Goal: Information Seeking & Learning: Learn about a topic

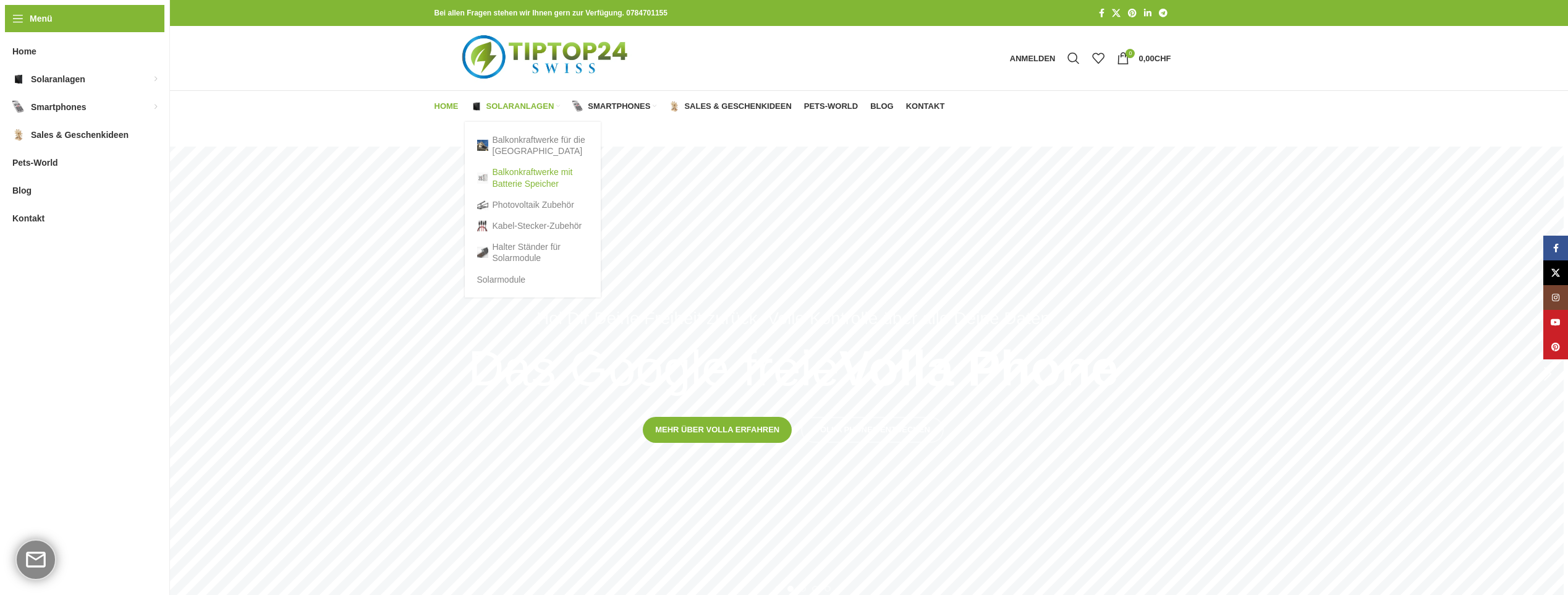
type input "*******"
click at [506, 174] on link "Balkonkraftwerke mit Batterie Speicher" at bounding box center [532, 177] width 111 height 32
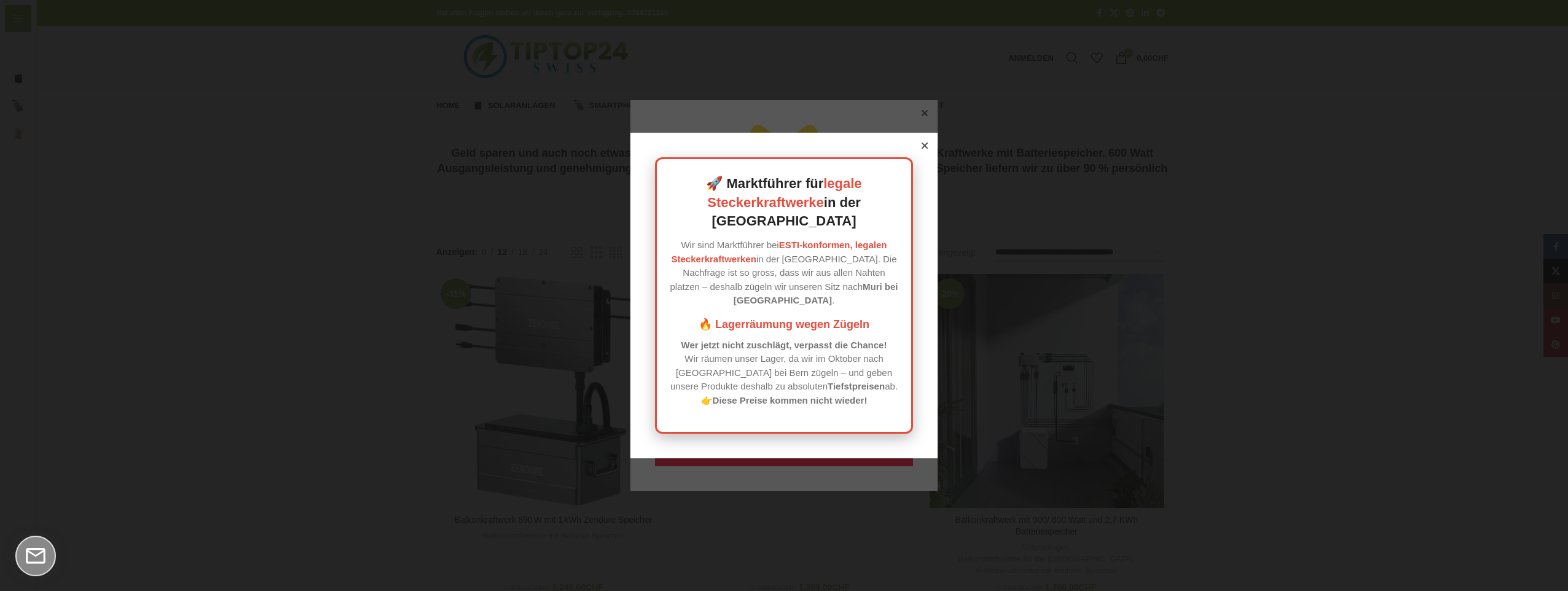
type input "*******"
click at [923, 149] on icon at bounding box center [924, 146] width 6 height 6
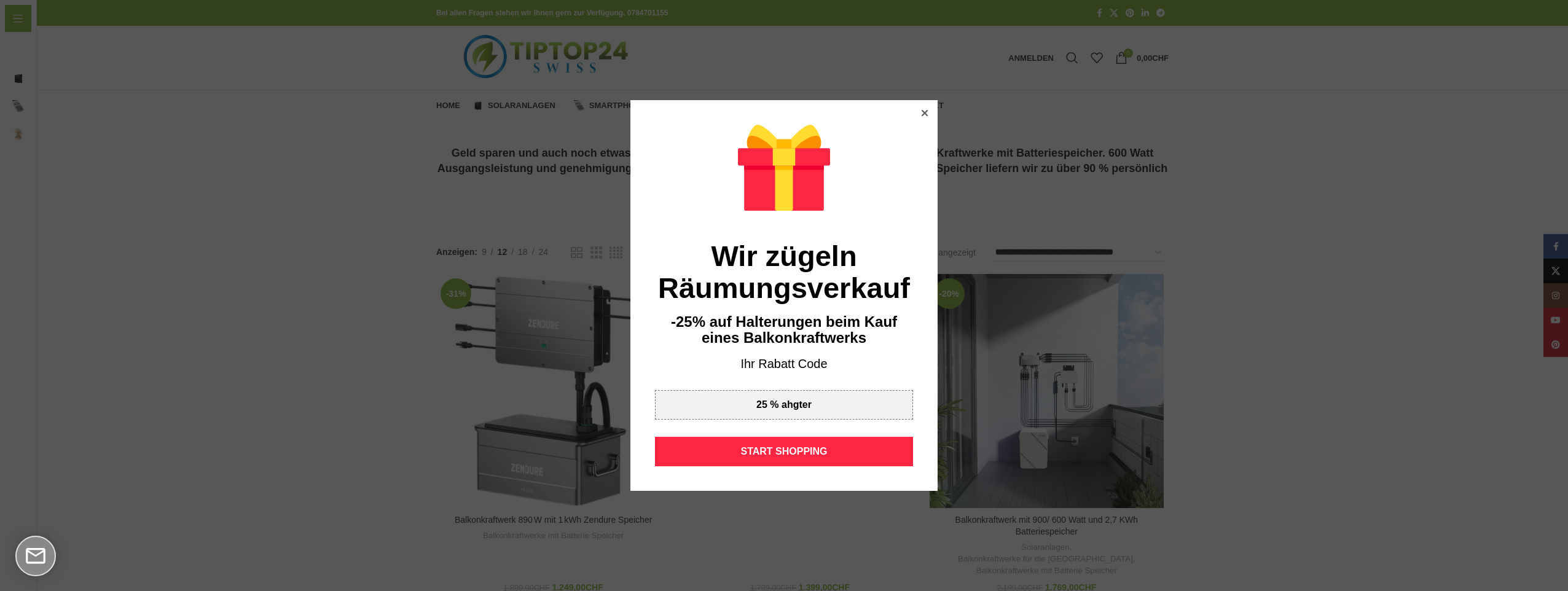
click at [922, 110] on icon at bounding box center [924, 113] width 6 height 6
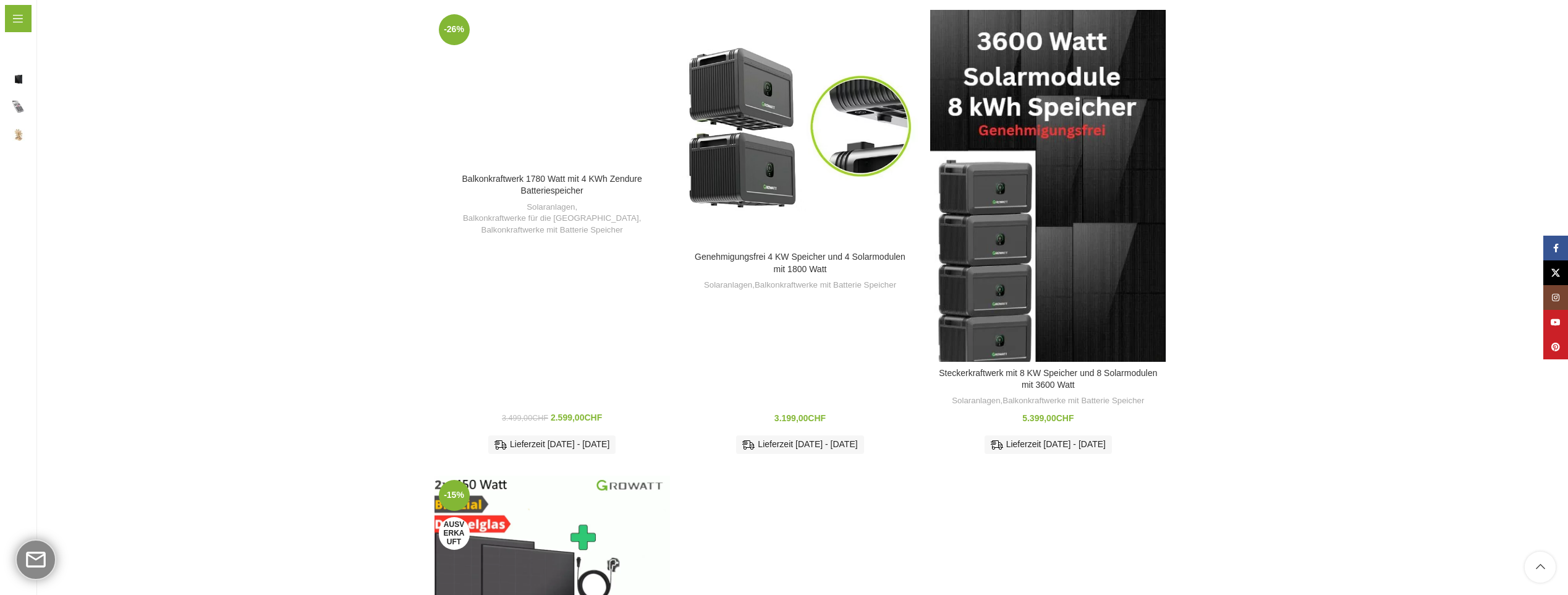
scroll to position [1237, 0]
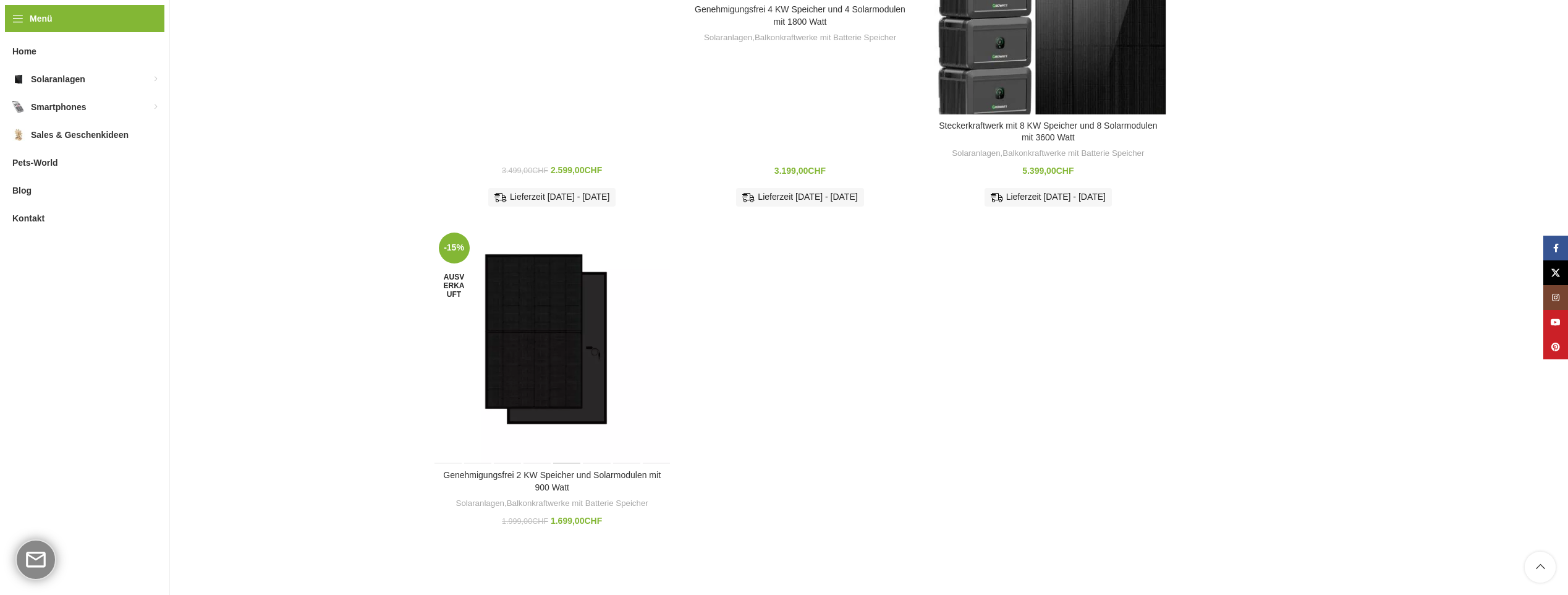
click at [554, 325] on div "Genehmigungsfrei 2 KW Speicher und Solarmodulen mit 900 Watt" at bounding box center [567, 346] width 29 height 236
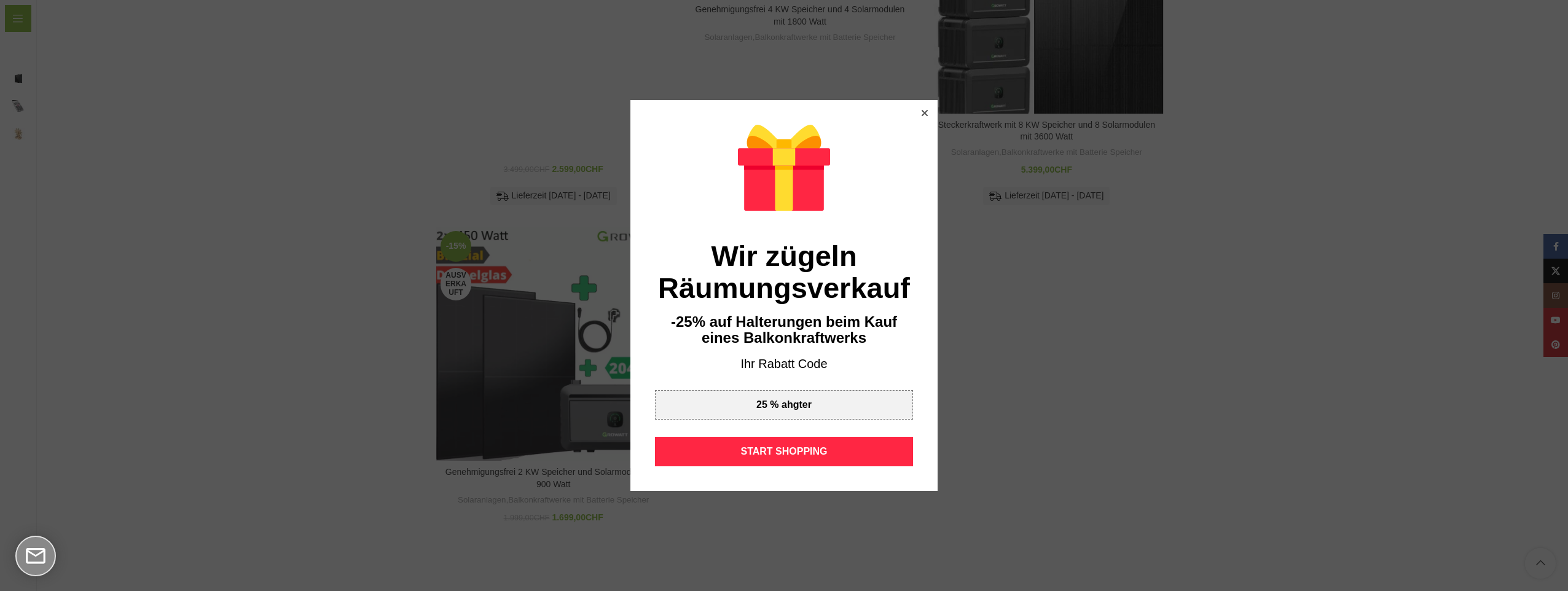
click at [921, 112] on icon at bounding box center [924, 113] width 6 height 6
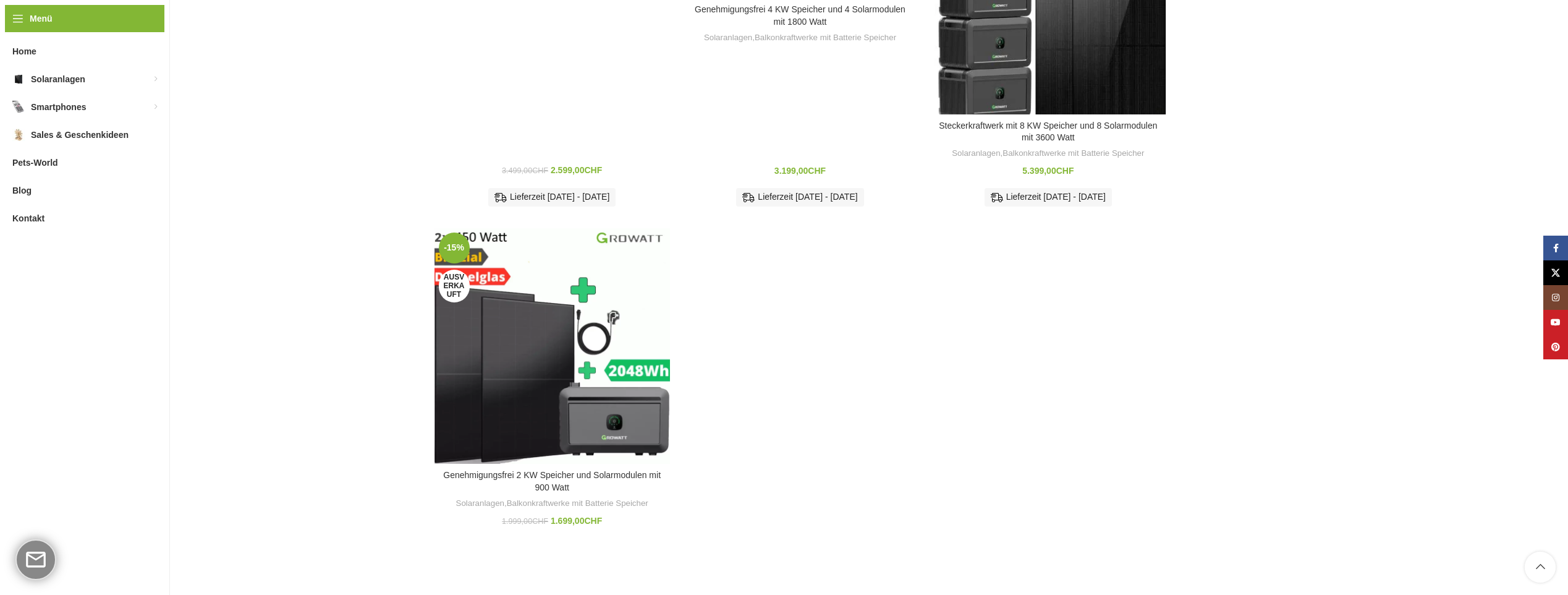
scroll to position [742, 0]
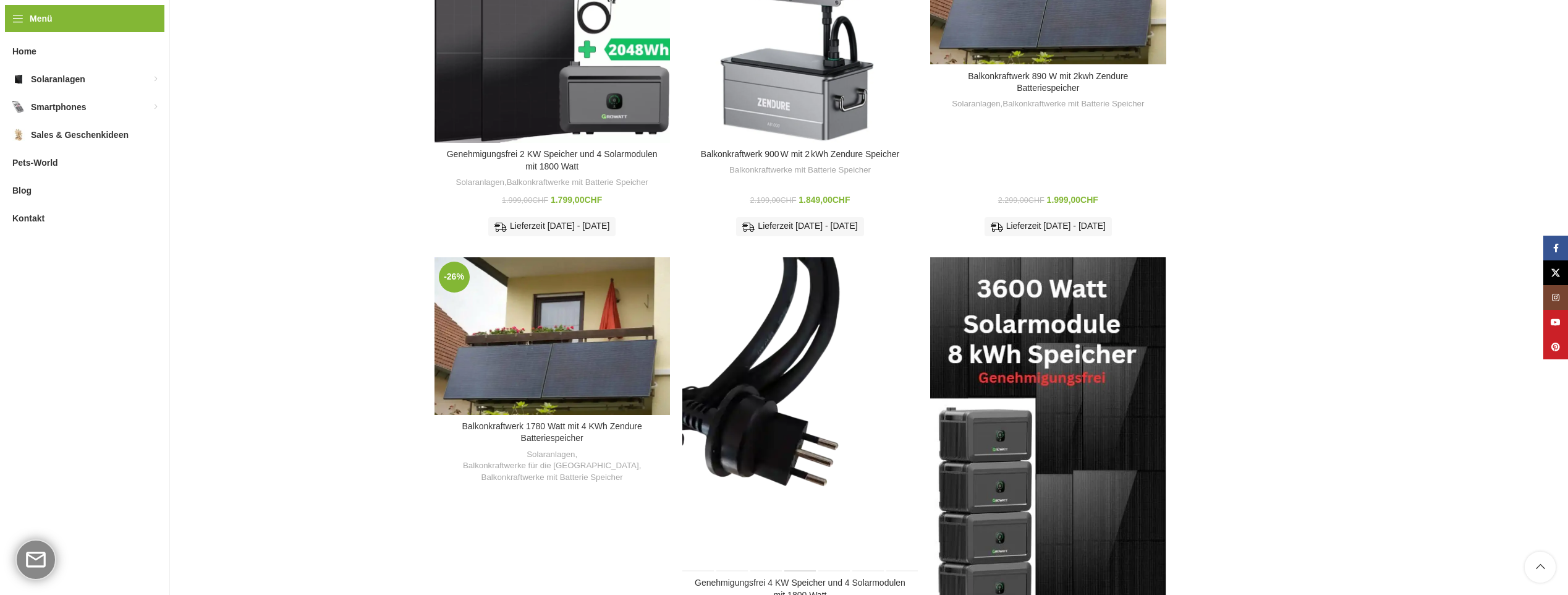
click at [797, 374] on div "Genehmigungsfrei 4 KW Speicher und 4 Solarmodulen mit 1800 Watt" at bounding box center [800, 413] width 33 height 314
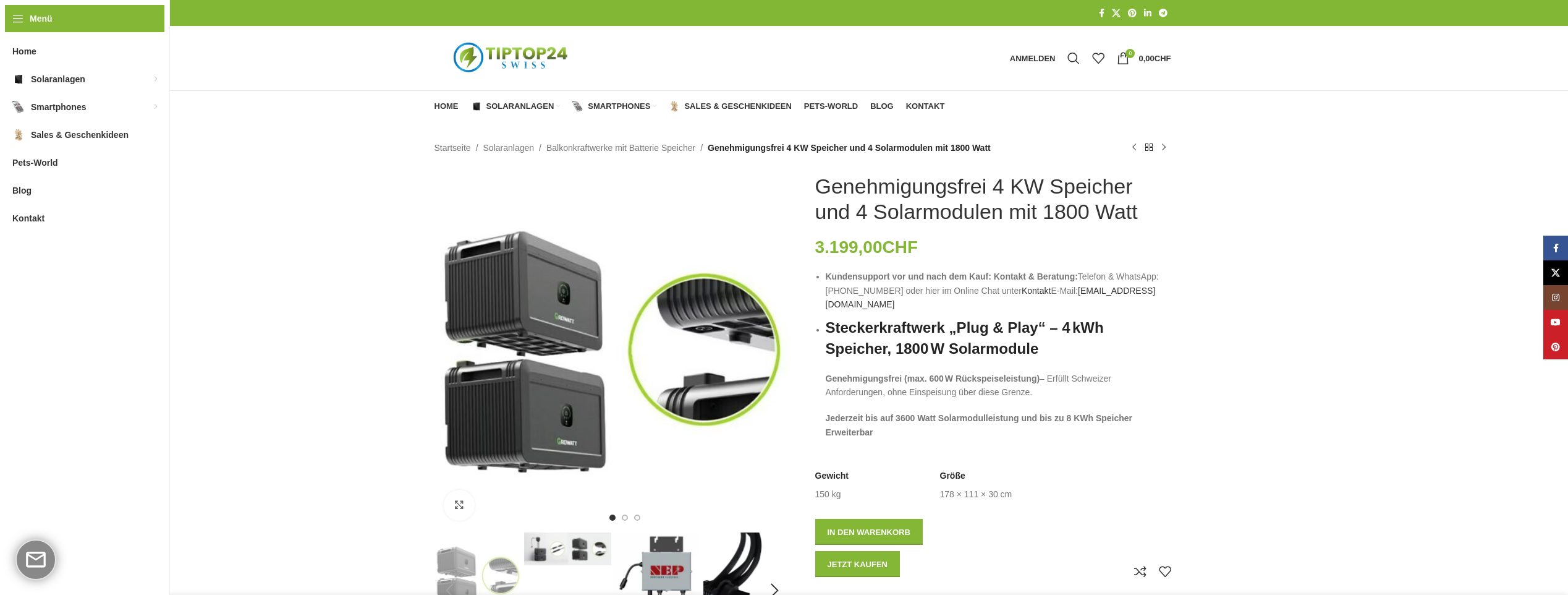
type input "*******"
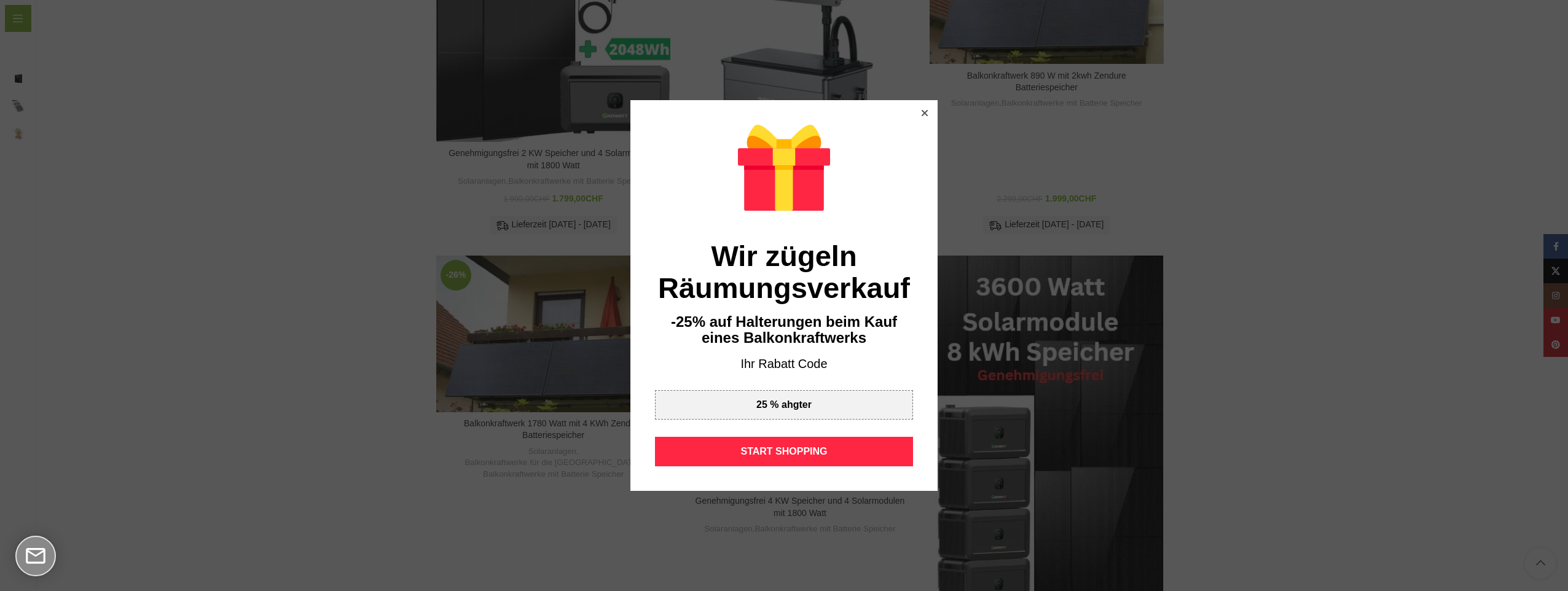
click at [922, 116] on icon at bounding box center [924, 113] width 6 height 6
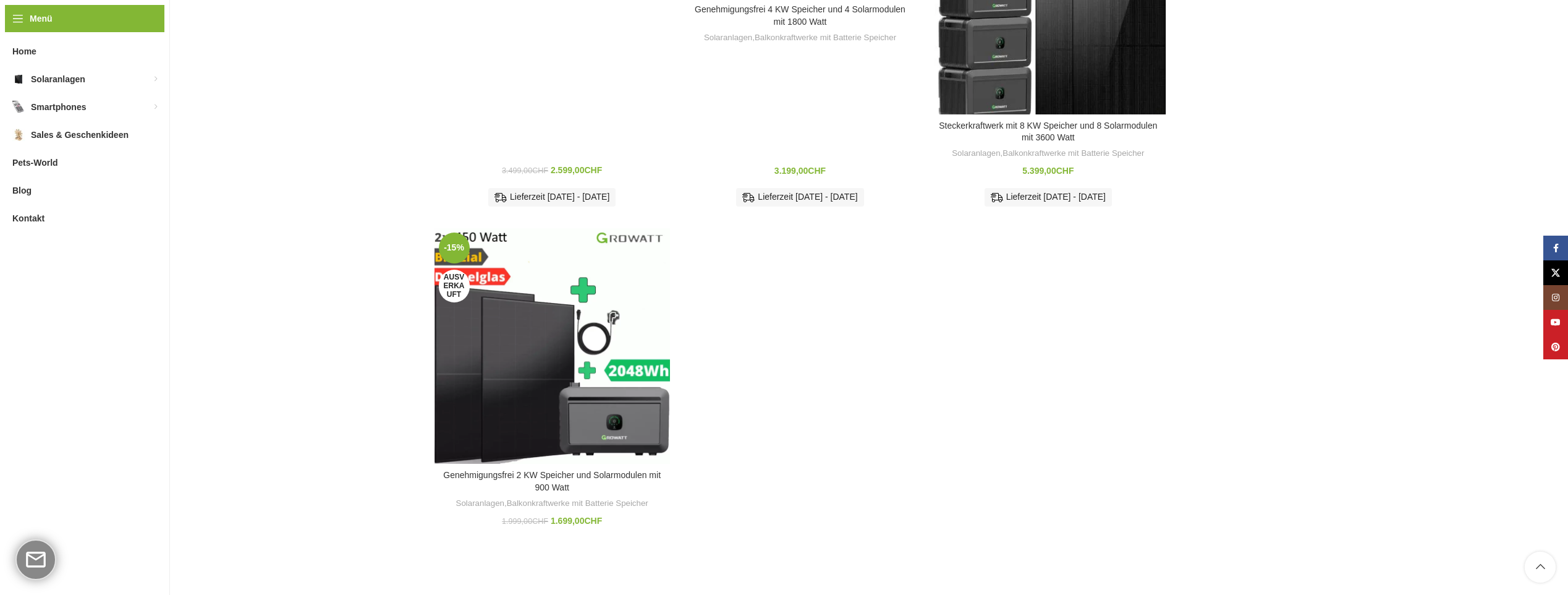
scroll to position [989, 0]
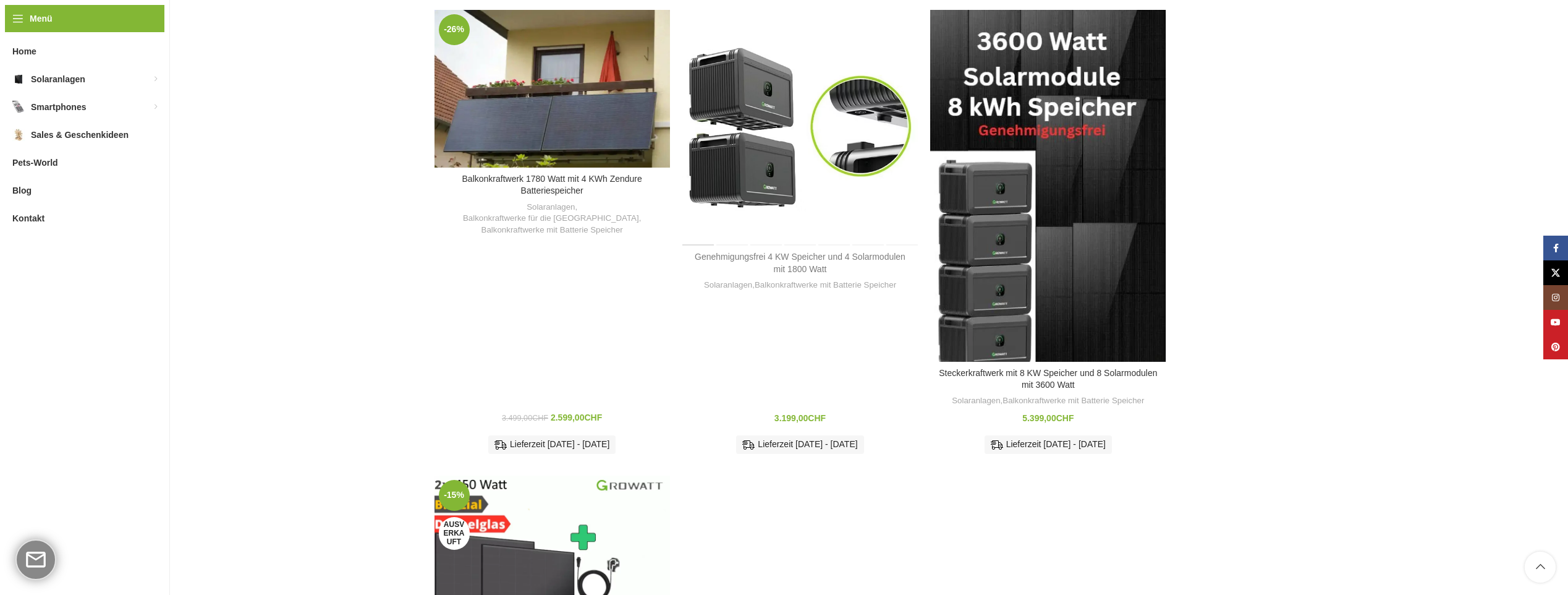
click at [786, 251] on link "Genehmigungsfrei 4 KW Speicher und 4 Solarmodulen mit 1800 Watt" at bounding box center [800, 262] width 211 height 22
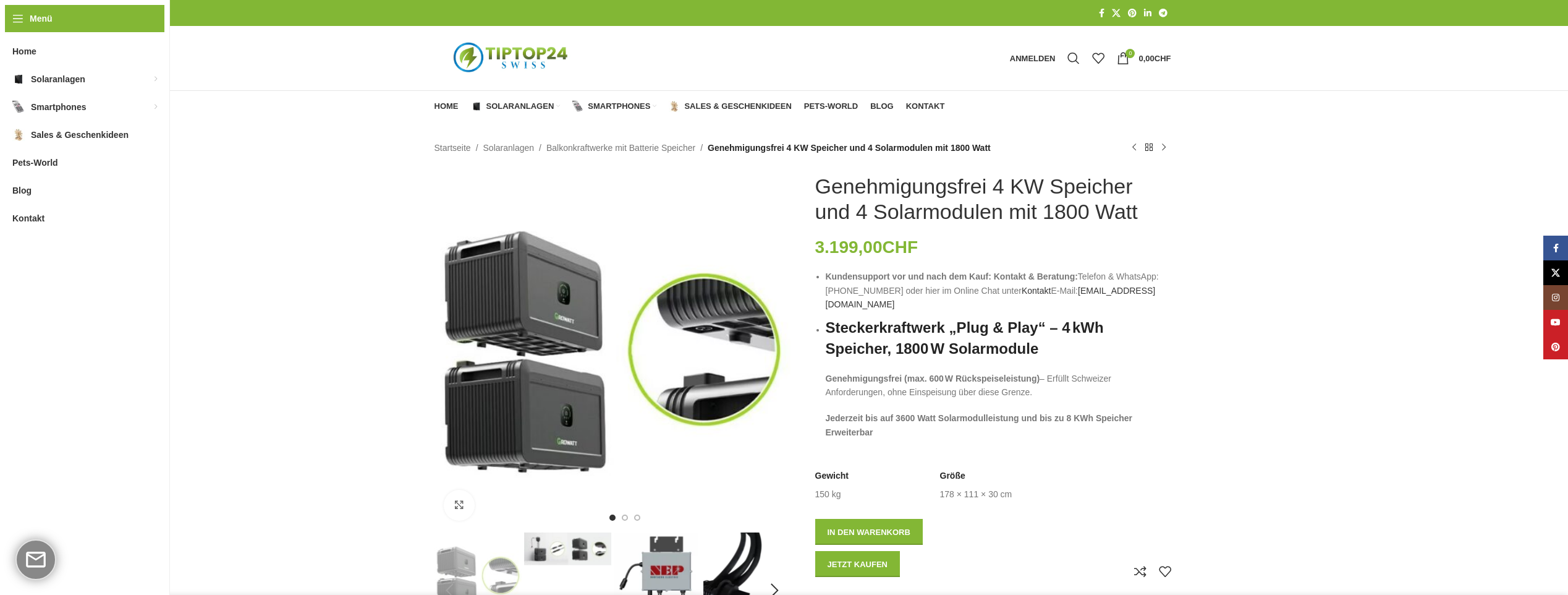
type input "*******"
click at [845, 213] on h1 "Genehmigungsfrei 4 KW Speicher und 4 Solarmodulen mit 1800 Watt" at bounding box center [993, 199] width 356 height 50
drag, startPoint x: 815, startPoint y: 186, endPoint x: 1142, endPoint y: 206, distance: 327.6
click at [1142, 206] on h1 "Genehmigungsfrei 4 KW Speicher und 4 Solarmodulen mit 1800 Watt" at bounding box center [993, 199] width 356 height 50
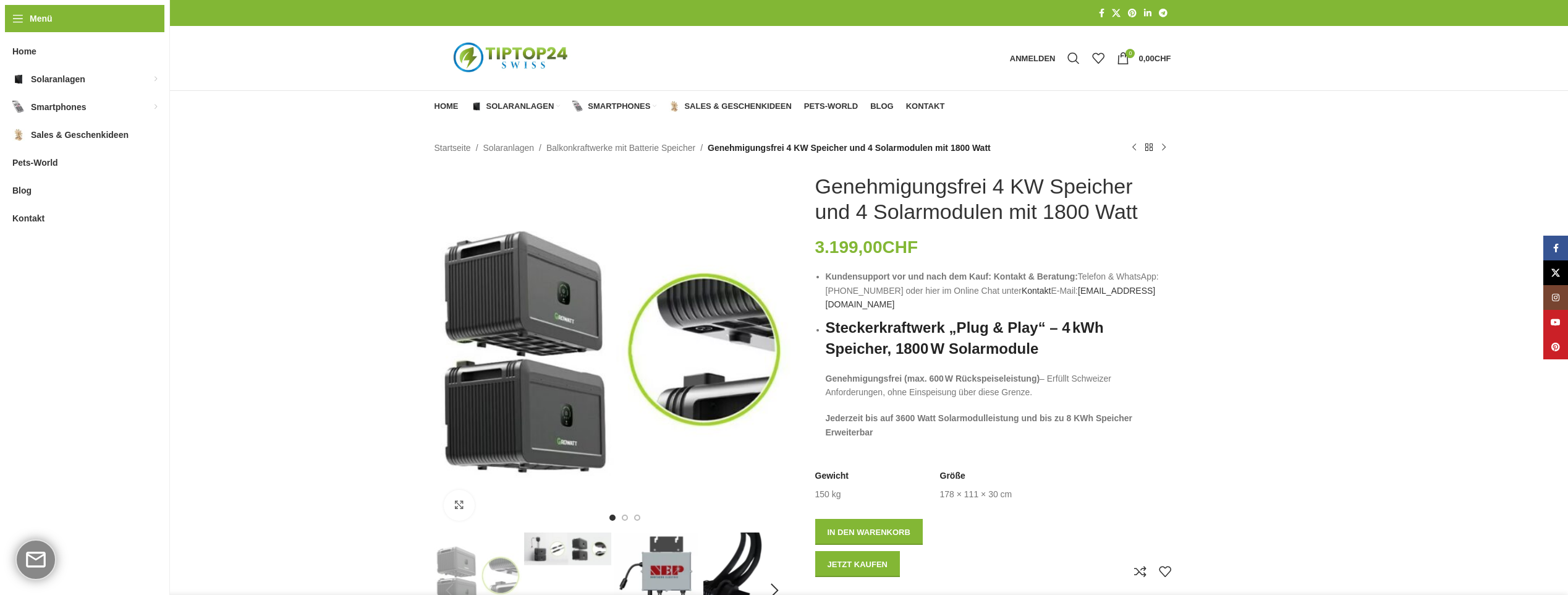
drag, startPoint x: 1142, startPoint y: 206, endPoint x: 1056, endPoint y: 207, distance: 86.0
copy h1 "Genehmigungsfrei 4 KW Speicher und 4 Solarmodulen mit 1800 Watt"
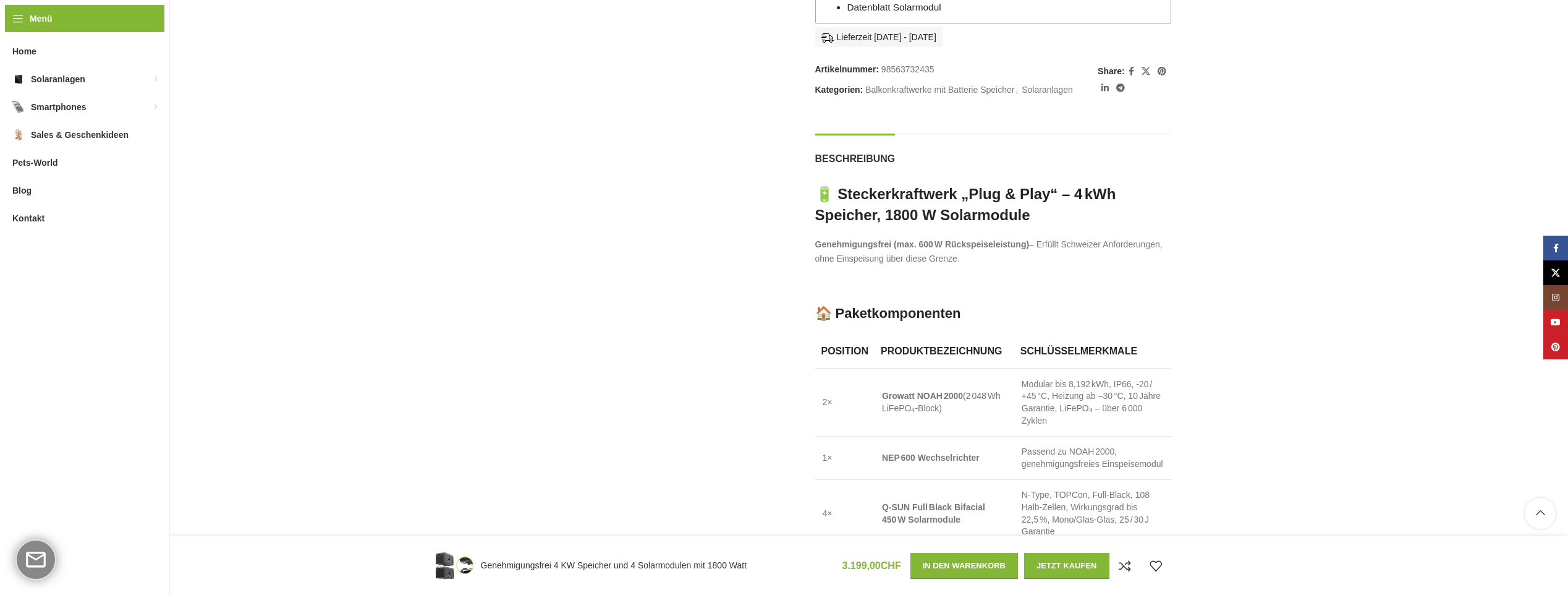
scroll to position [989, 0]
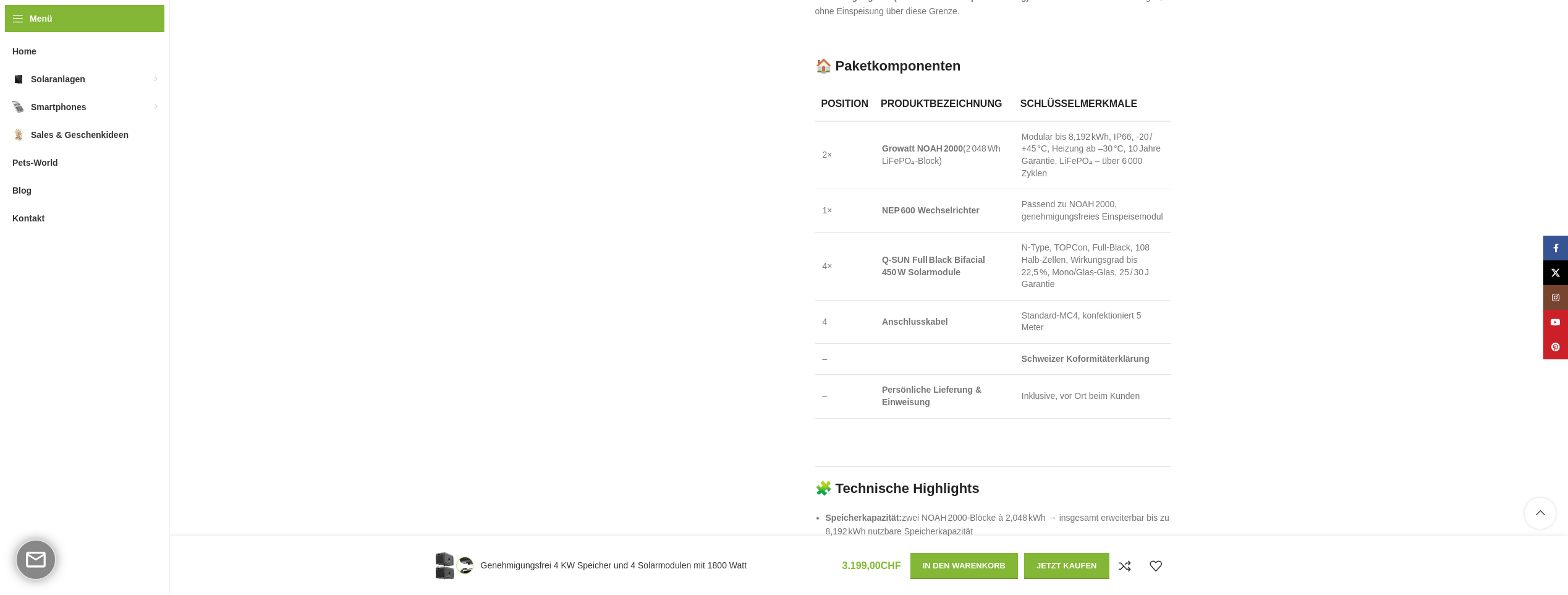
click at [680, 317] on div "Klick zum Vergrößern" at bounding box center [612, 313] width 356 height 2257
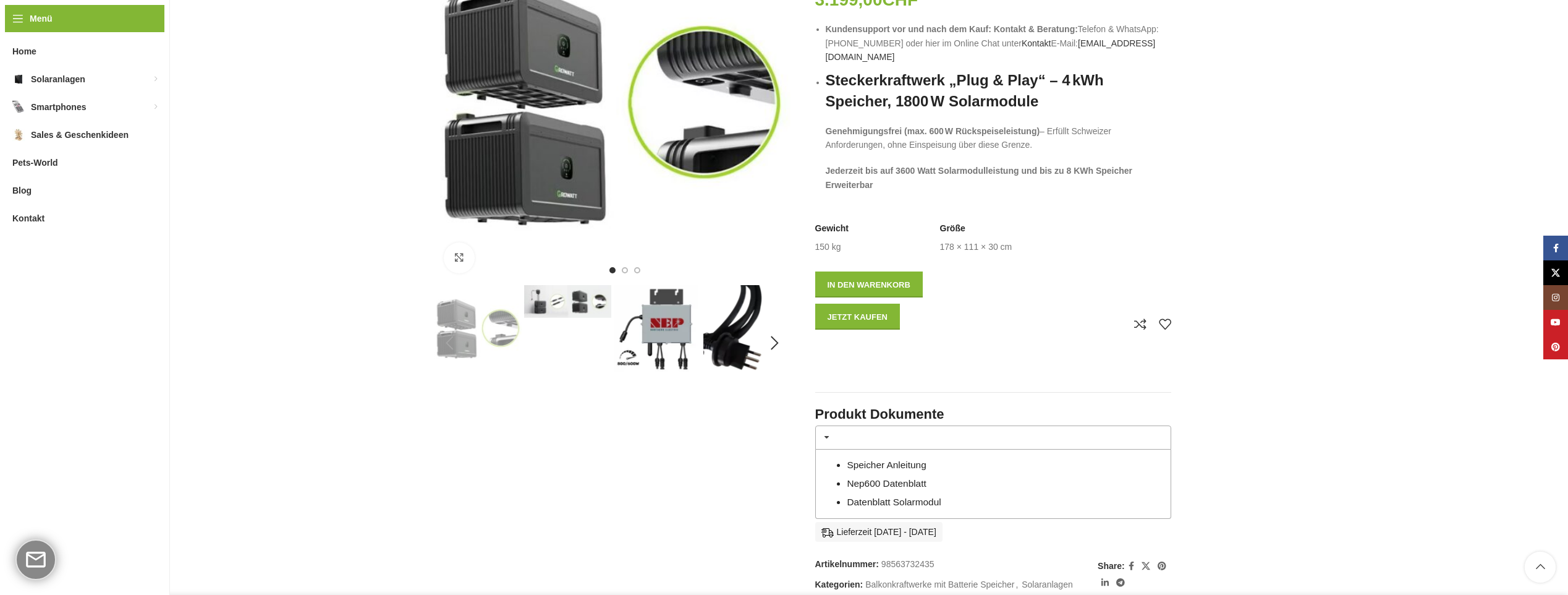
scroll to position [0, 0]
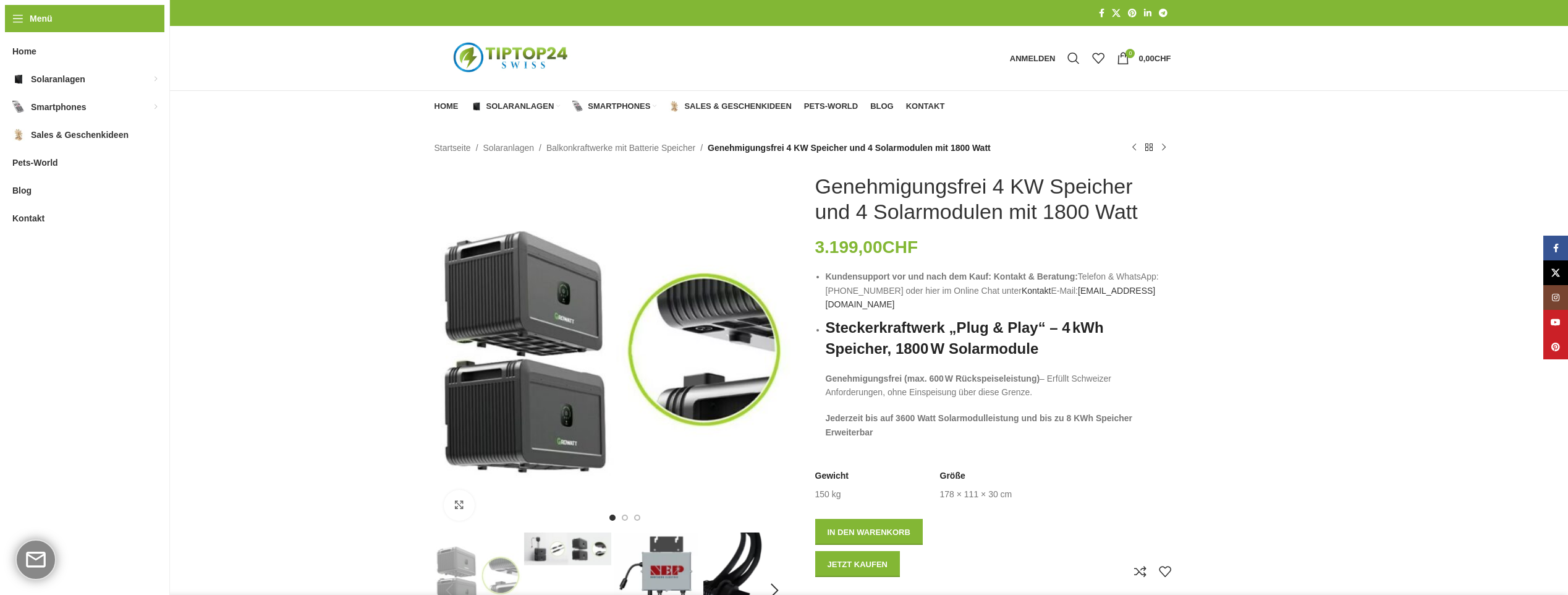
drag, startPoint x: 994, startPoint y: 185, endPoint x: 1144, endPoint y: 218, distance: 153.6
click at [1144, 218] on h1 "Genehmigungsfrei 4 KW Speicher und 4 Solarmodulen mit 1800 Watt" at bounding box center [993, 199] width 356 height 50
drag, startPoint x: 1144, startPoint y: 218, endPoint x: 1110, endPoint y: 217, distance: 34.0
copy h1 "4 KW Speicher und 4 Solarmodulen mit 1800 Watt"
